Goal: Information Seeking & Learning: Learn about a topic

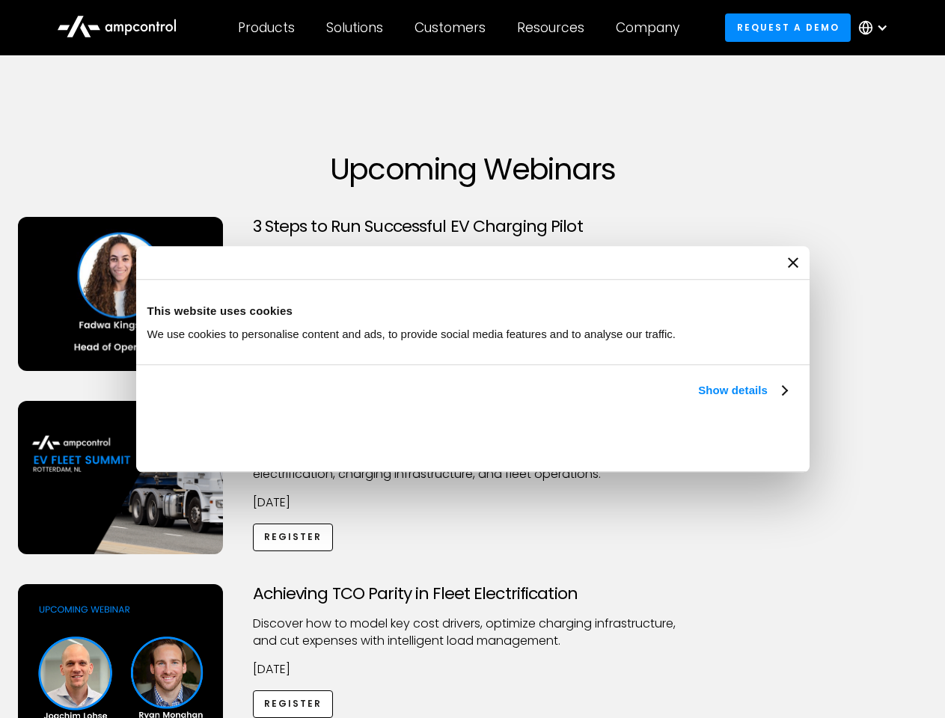
click at [698, 400] on link "Show details" at bounding box center [742, 391] width 88 height 18
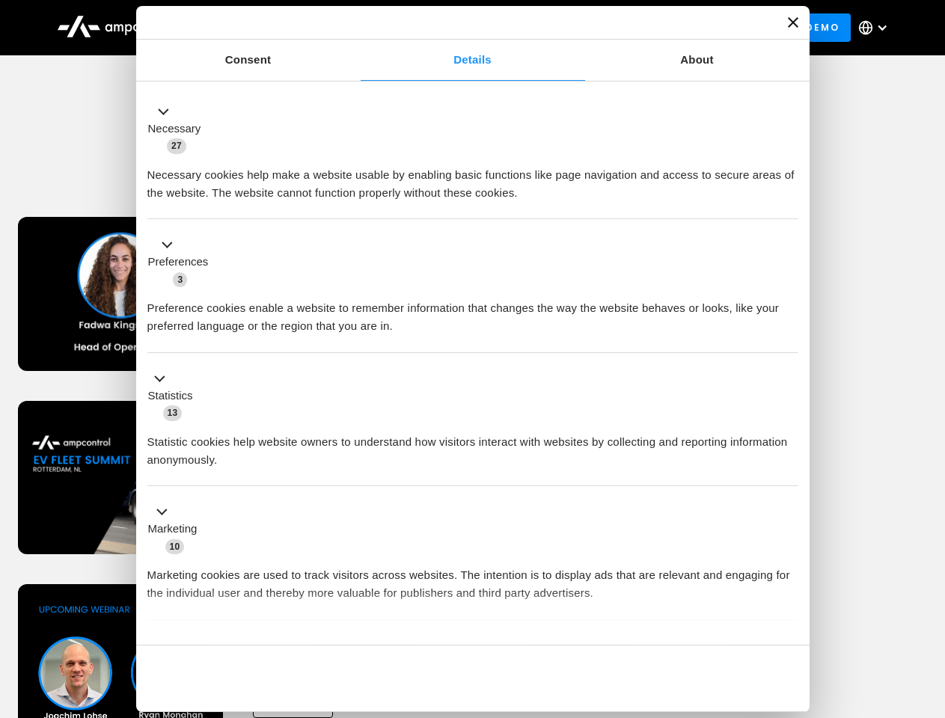
click at [789, 202] on div "Necessary cookies help make a website usable by enabling basic functions like p…" at bounding box center [472, 178] width 651 height 47
click at [929, 603] on div "Achieving TCO Parity in Fleet Electrification Discover how to model key cost dr…" at bounding box center [473, 701] width 940 height 235
click at [460, 28] on div "Customers" at bounding box center [450, 27] width 71 height 16
click at [266, 28] on div "Products" at bounding box center [266, 27] width 57 height 16
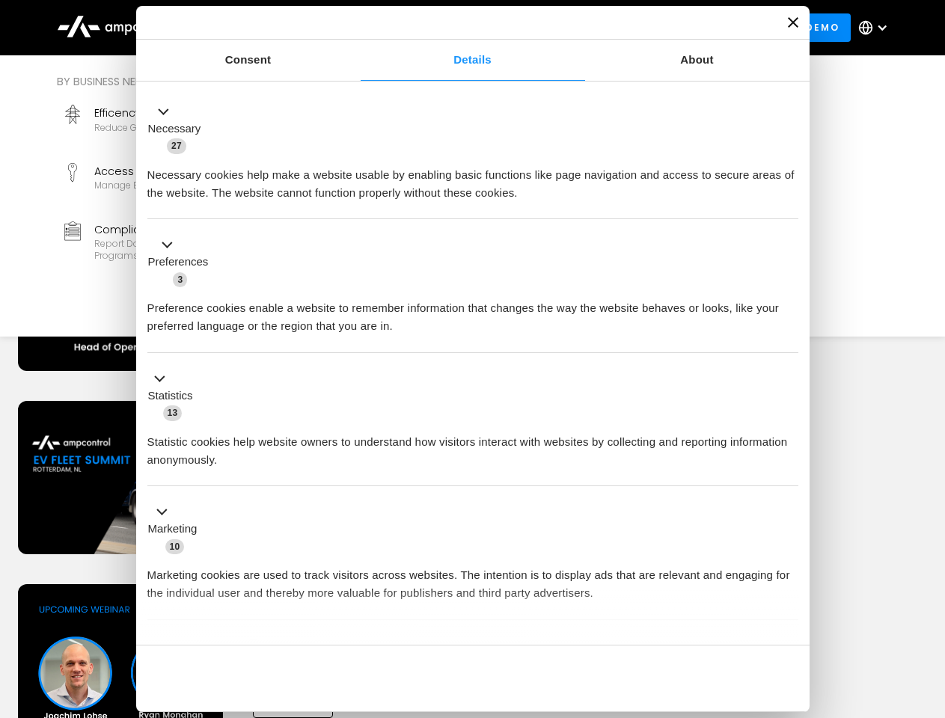
click at [355, 28] on div "Solutions" at bounding box center [354, 27] width 57 height 16
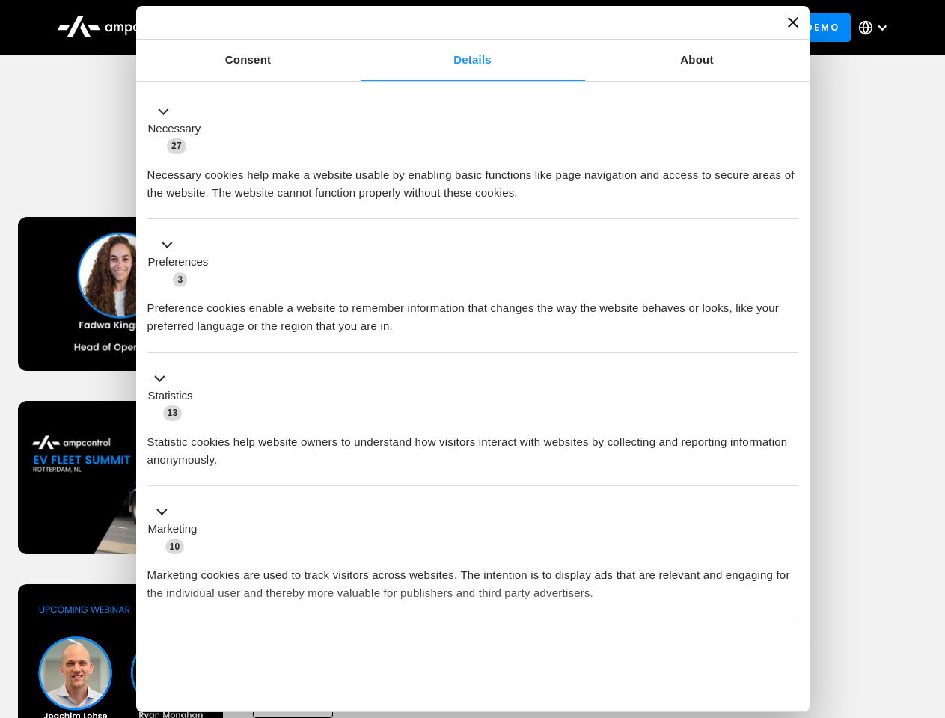
click at [453, 28] on div "Customers" at bounding box center [450, 27] width 71 height 16
click at [554, 28] on div "Resources" at bounding box center [550, 27] width 67 height 16
click at [653, 28] on div "Company" at bounding box center [648, 27] width 64 height 16
click at [877, 28] on div at bounding box center [882, 28] width 12 height 12
